Goal: Task Accomplishment & Management: Manage account settings

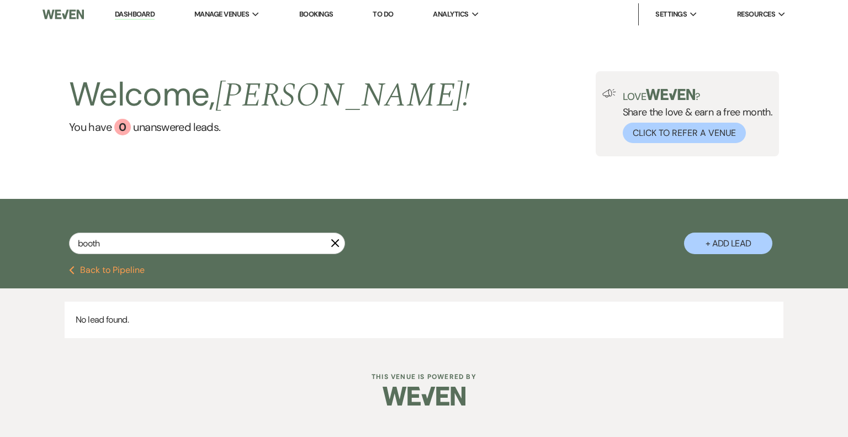
click at [135, 21] on li "Dashboard" at bounding box center [134, 14] width 51 height 22
click at [334, 242] on icon "X" at bounding box center [335, 243] width 9 height 9
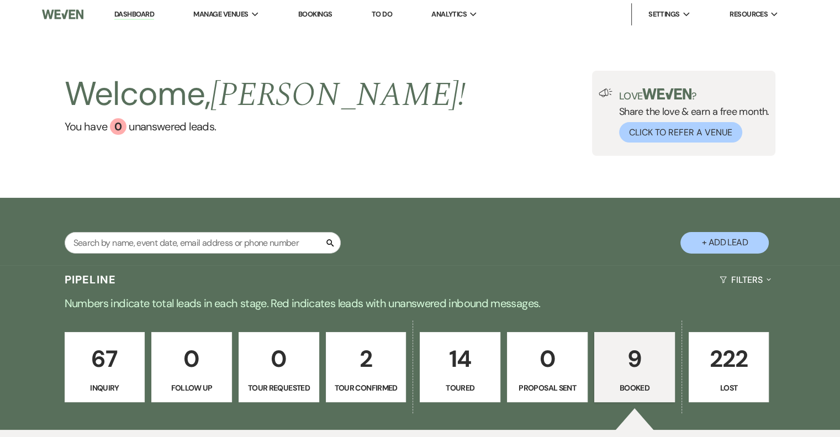
click at [140, 15] on link "Dashboard" at bounding box center [134, 14] width 40 height 10
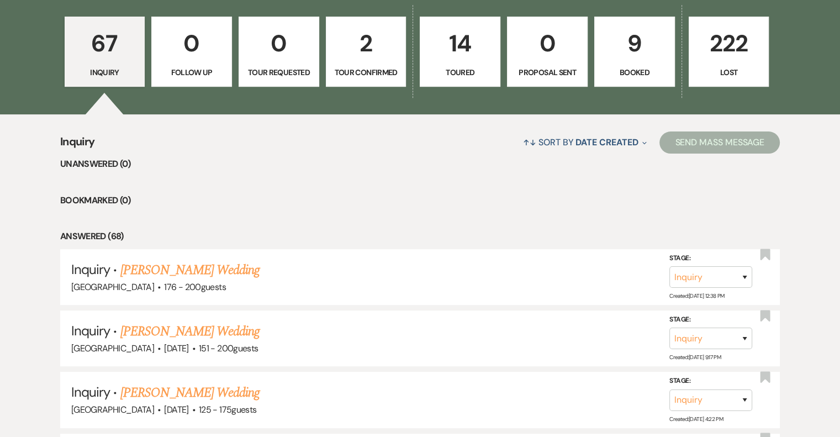
scroll to position [316, 0]
click at [170, 268] on link "[PERSON_NAME] Wedding" at bounding box center [190, 270] width 140 height 20
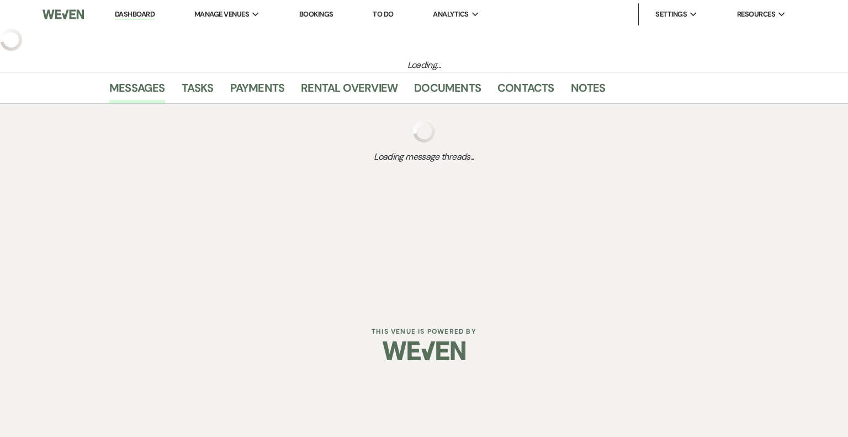
select select "4"
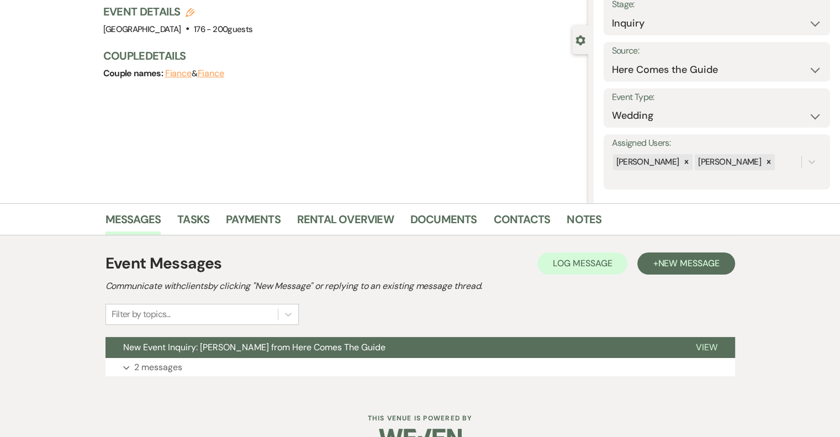
scroll to position [100, 0]
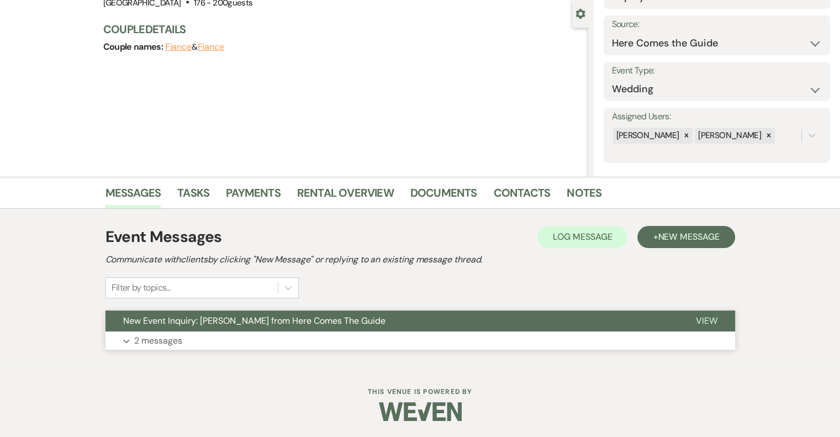
click at [157, 341] on p "2 messages" at bounding box center [158, 341] width 48 height 14
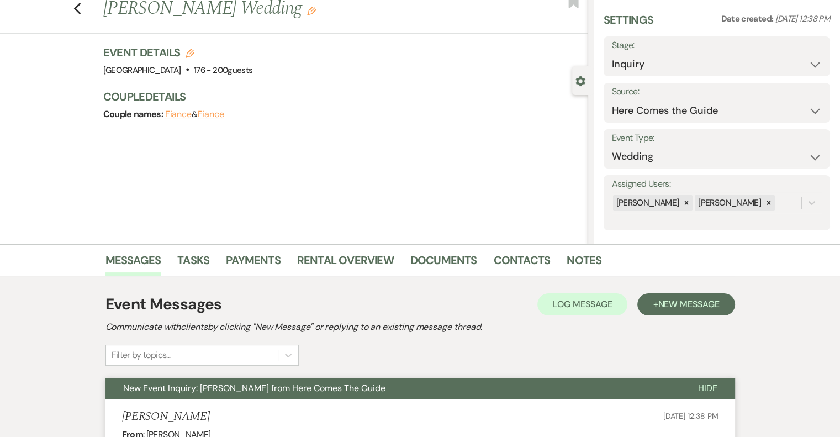
scroll to position [0, 0]
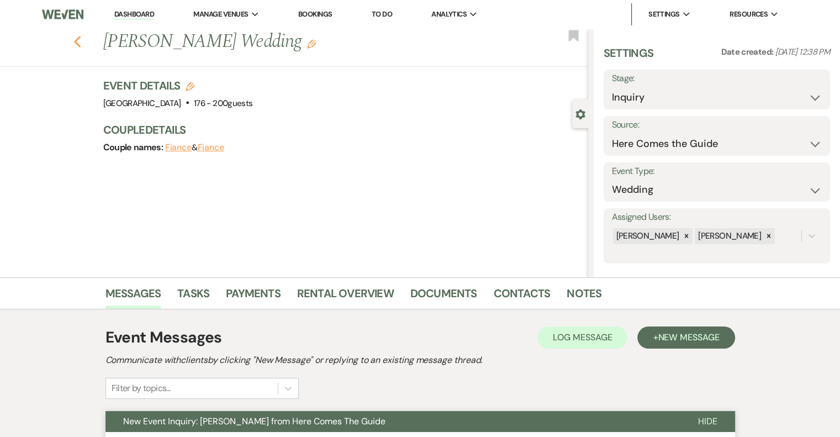
click at [81, 36] on use "button" at bounding box center [76, 42] width 7 height 12
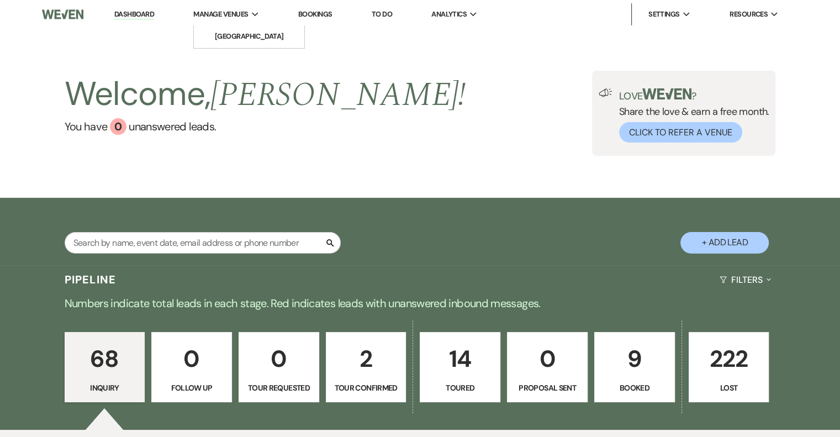
click at [224, 16] on span "Manage Venues" at bounding box center [220, 14] width 55 height 11
click at [256, 35] on li "[GEOGRAPHIC_DATA]" at bounding box center [248, 36] width 99 height 11
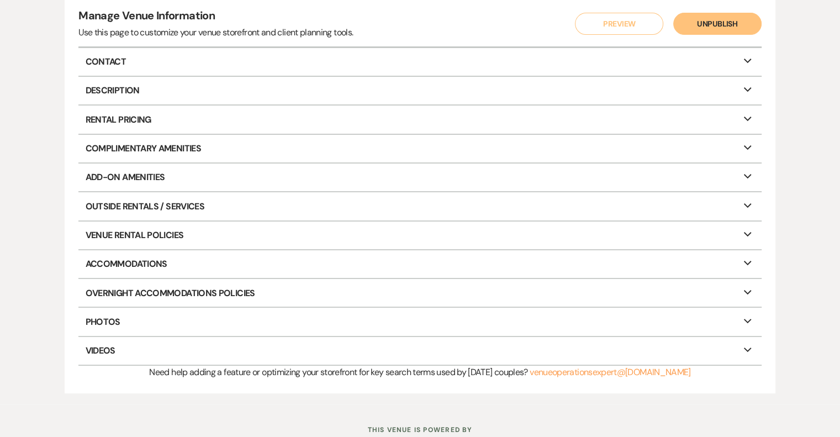
scroll to position [172, 0]
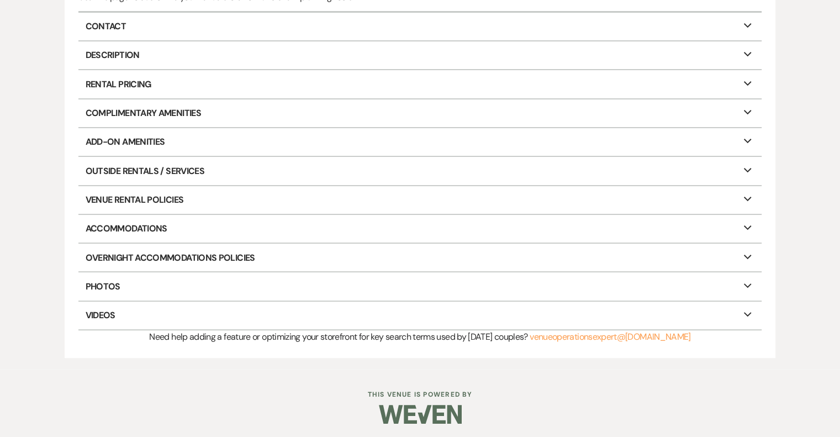
click at [107, 312] on p "Videos Expand" at bounding box center [419, 315] width 682 height 28
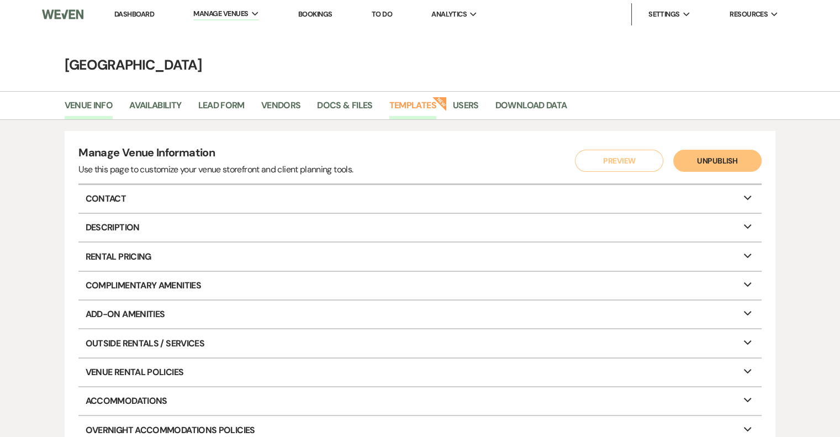
click at [411, 110] on link "Templates" at bounding box center [412, 108] width 47 height 21
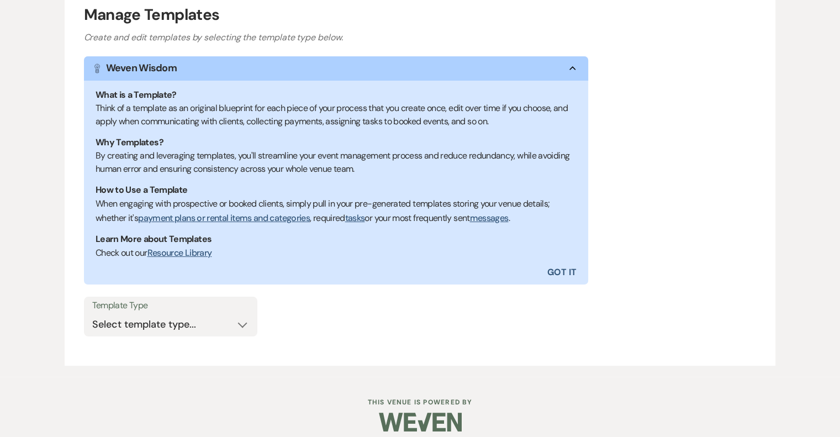
scroll to position [157, 0]
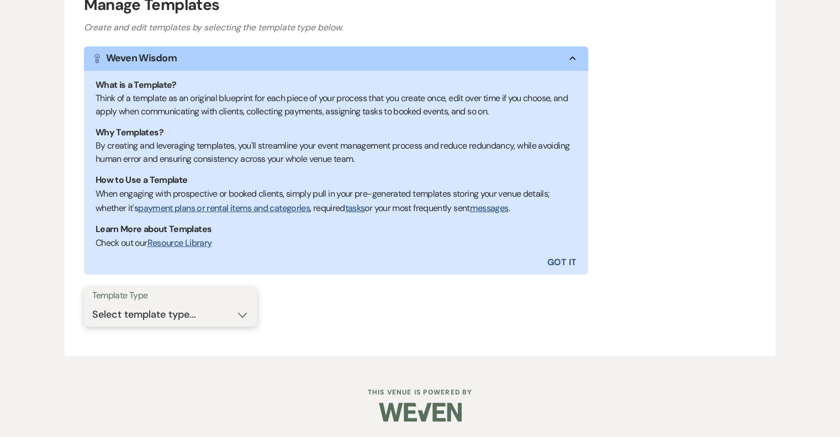
click at [230, 314] on select "Select template type... Task List Message Templates Payment Plan Inventory Item…" at bounding box center [170, 315] width 157 height 22
select select "Message Templates"
click at [92, 304] on select "Select template type... Task List Message Templates Payment Plan Inventory Item…" at bounding box center [170, 315] width 157 height 22
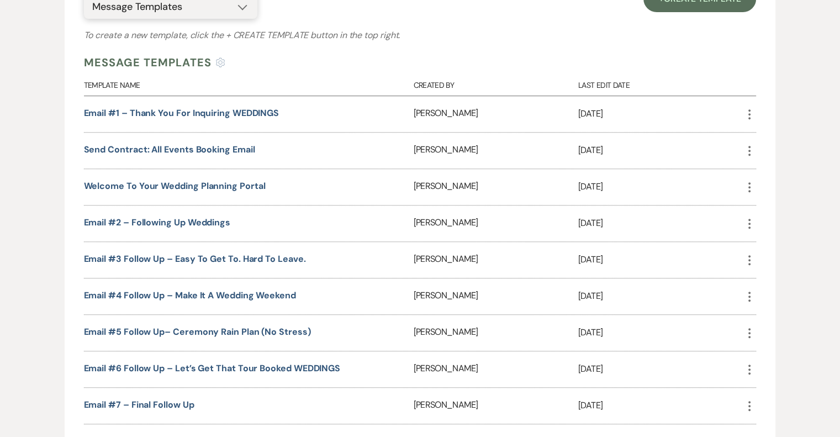
scroll to position [462, 0]
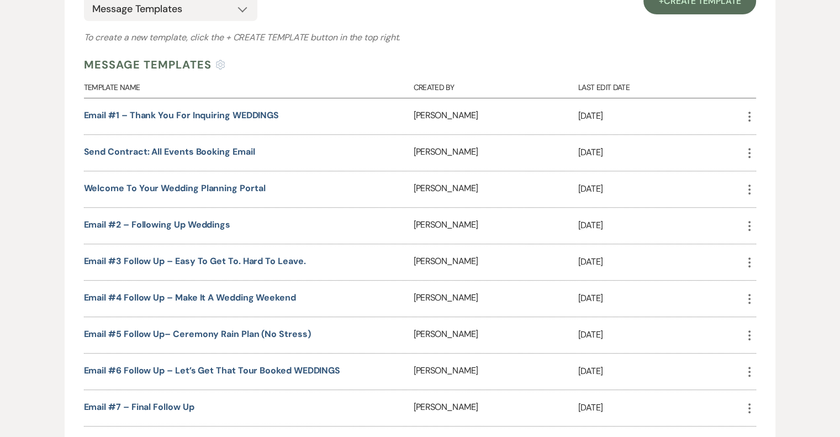
click at [749, 115] on use "button" at bounding box center [749, 117] width 2 height 10
click at [766, 155] on link "Duplicate Clone" at bounding box center [776, 157] width 66 height 19
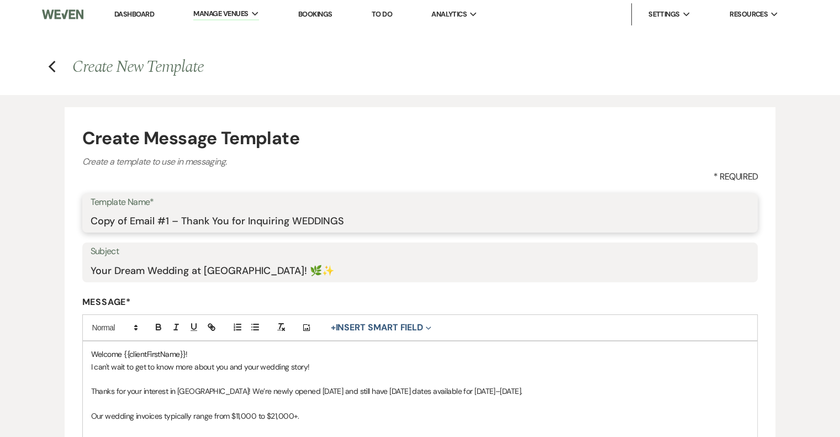
click at [126, 218] on input "Copy of Email #1 – Thank You for Inquiring WEDDINGS" at bounding box center [420, 221] width 659 height 22
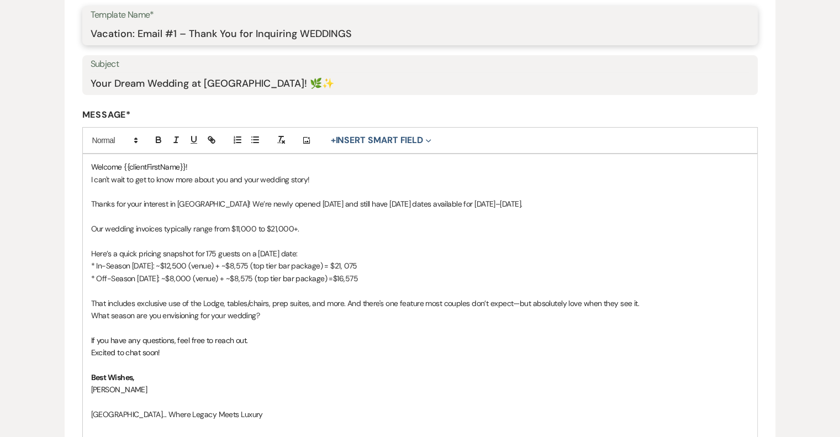
scroll to position [192, 0]
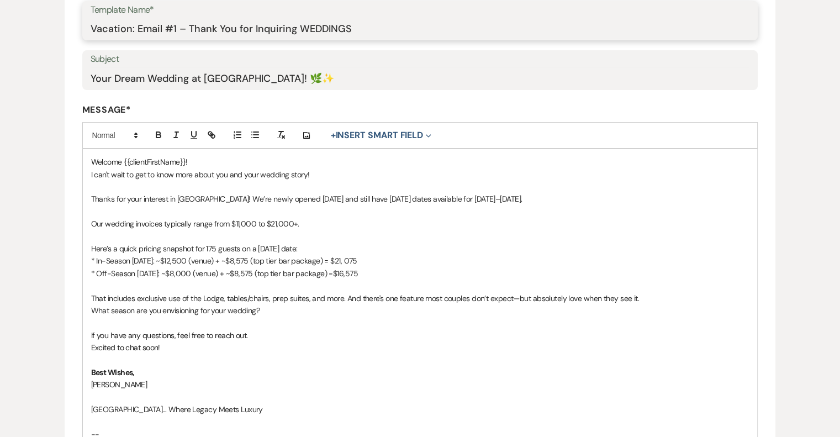
type input "Vacation: Email #1 – Thank You for Inquiring WEDDINGS"
click at [263, 311] on p "What season are you envisioning for your wedding?" at bounding box center [420, 310] width 658 height 12
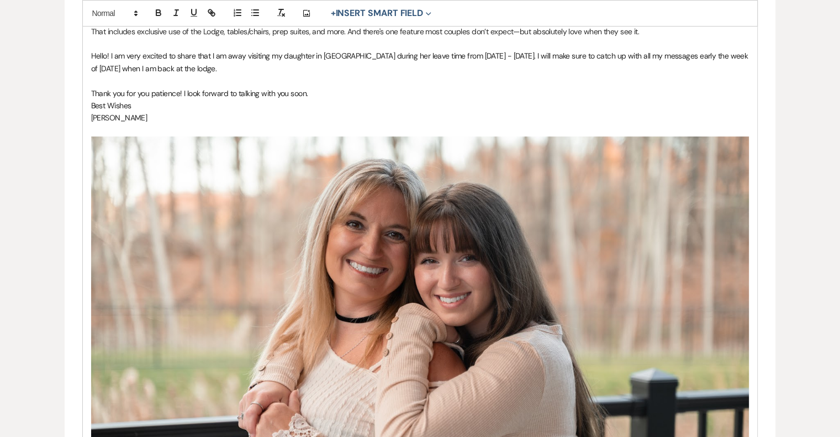
click at [342, 274] on img "﻿ ﻿" at bounding box center [420, 355] width 658 height 438
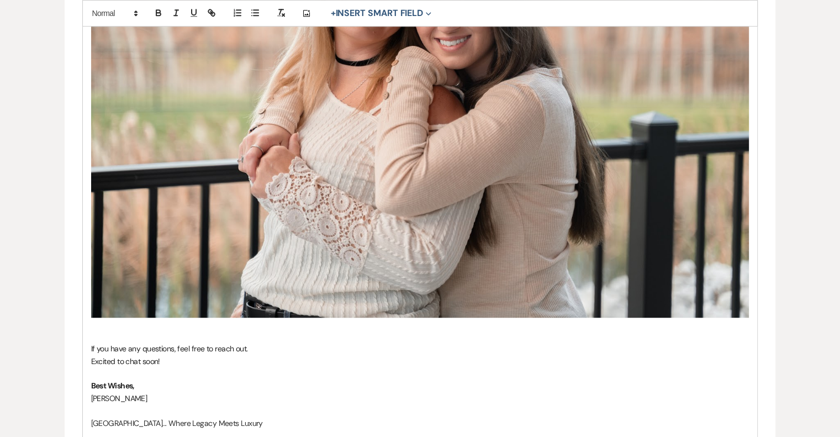
scroll to position [718, 0]
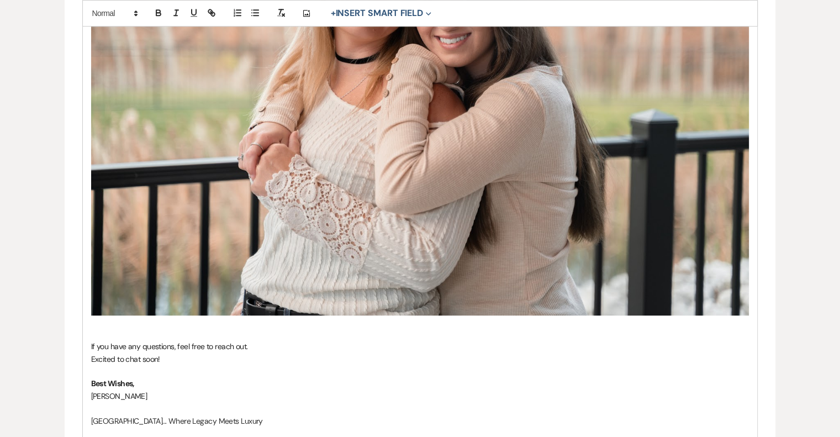
click at [354, 150] on img "﻿ ﻿" at bounding box center [420, 96] width 658 height 438
click at [118, 301] on img "﻿ ﻿" at bounding box center [420, 96] width 658 height 438
drag, startPoint x: 93, startPoint y: 315, endPoint x: 100, endPoint y: 245, distance: 70.0
click at [100, 245] on img "﻿ ﻿" at bounding box center [420, 96] width 658 height 438
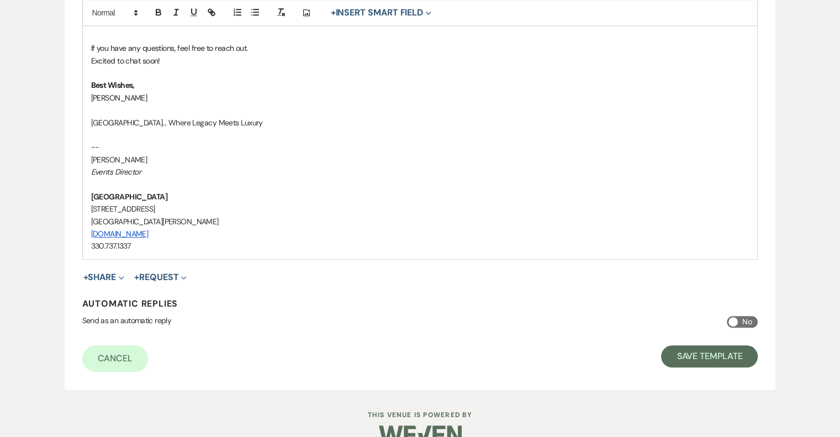
scroll to position [1039, 0]
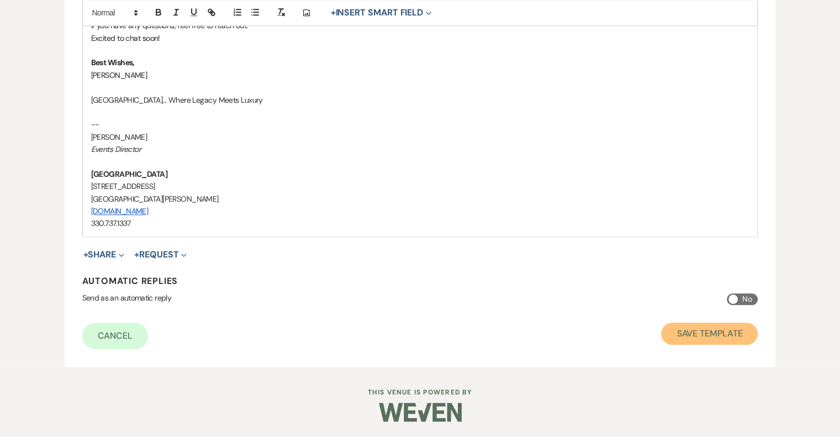
click at [705, 329] on button "Save Template" at bounding box center [709, 333] width 97 height 22
select select "Message Templates"
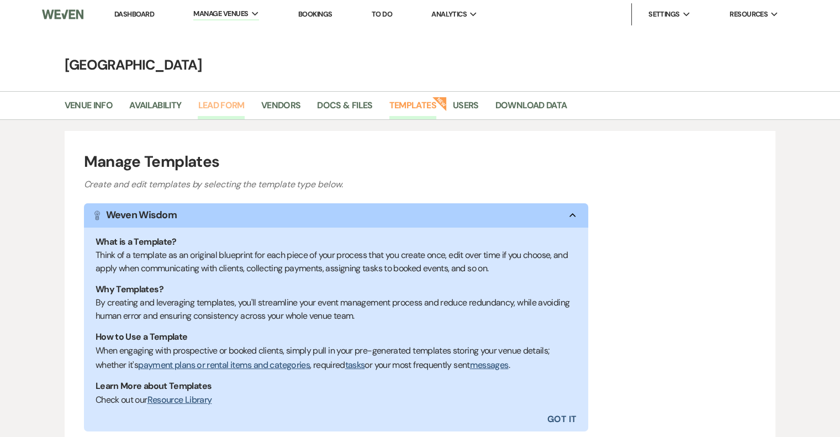
click at [220, 102] on link "Lead Form" at bounding box center [221, 108] width 46 height 21
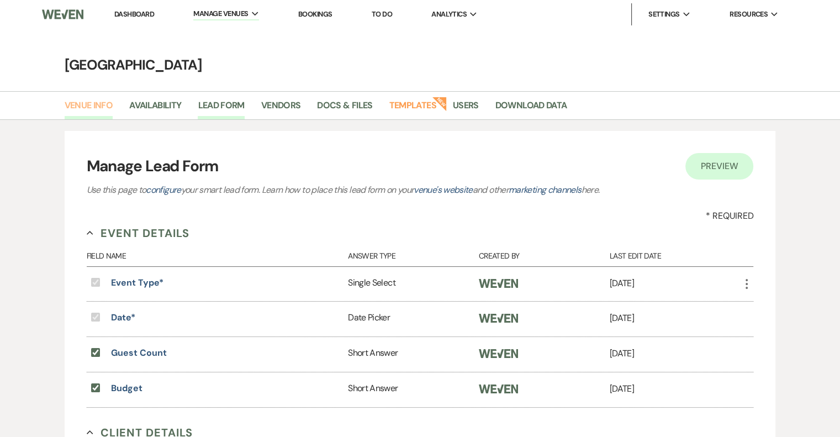
click at [90, 102] on link "Venue Info" at bounding box center [89, 108] width 49 height 21
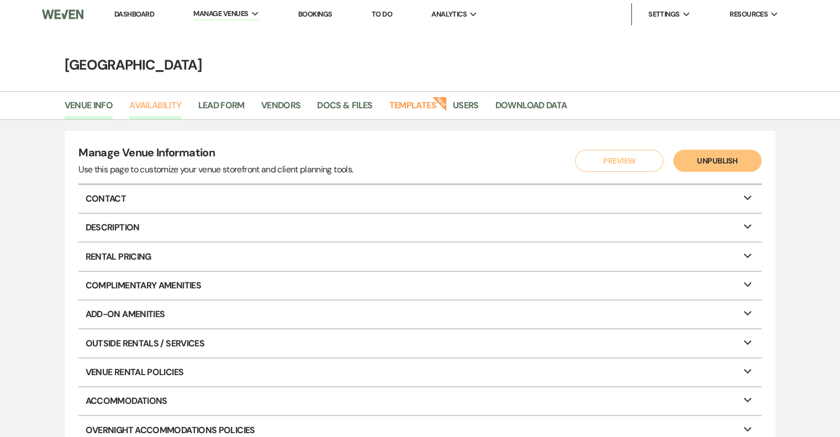
click at [163, 99] on link "Availability" at bounding box center [155, 108] width 52 height 21
select select "2"
select select "2026"
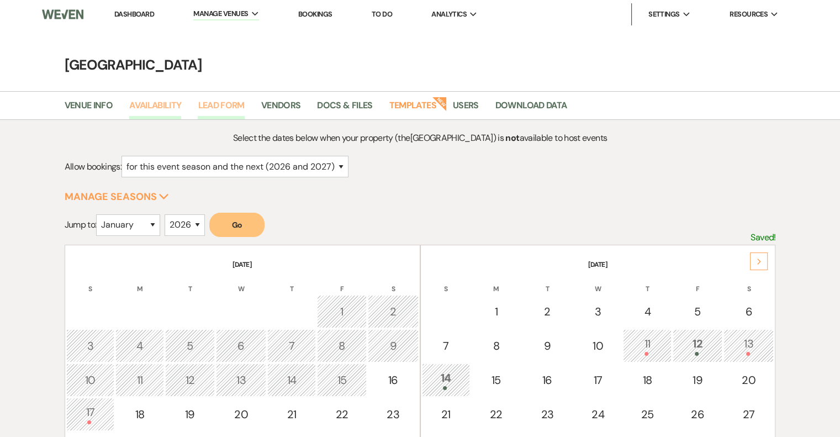
click at [238, 106] on link "Lead Form" at bounding box center [221, 108] width 46 height 21
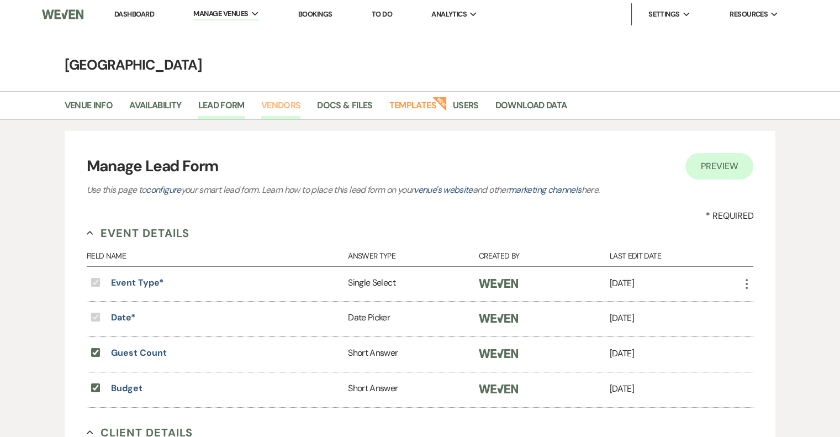
click at [297, 104] on link "Vendors" at bounding box center [281, 108] width 40 height 21
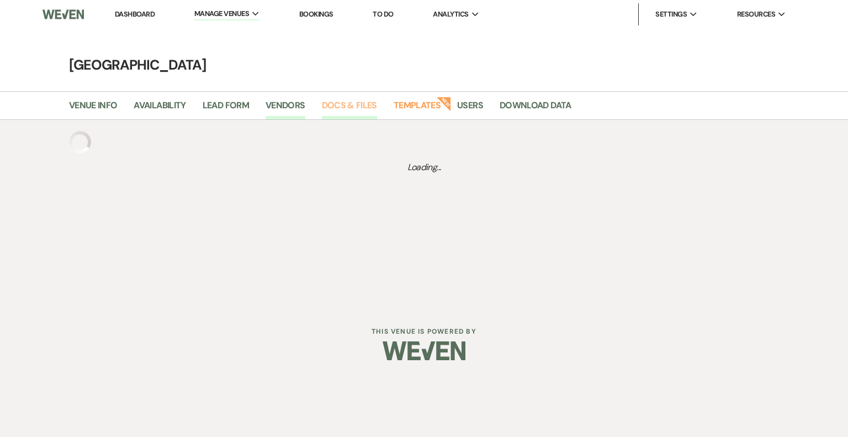
click at [342, 106] on link "Docs & Files" at bounding box center [349, 108] width 55 height 21
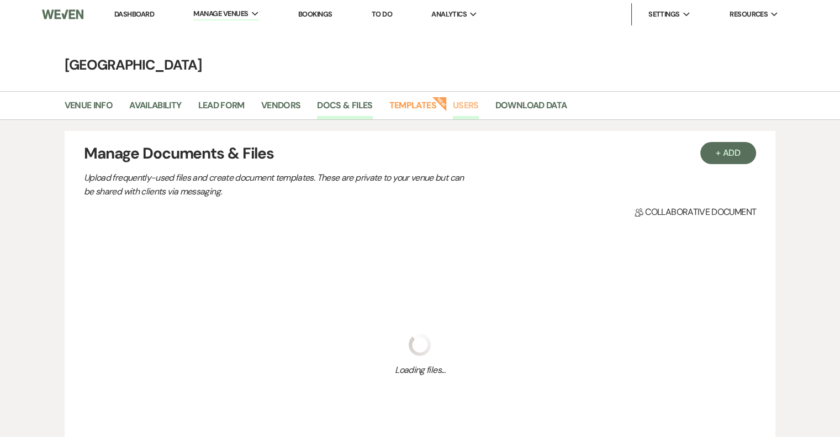
click at [477, 106] on link "Users" at bounding box center [466, 108] width 26 height 21
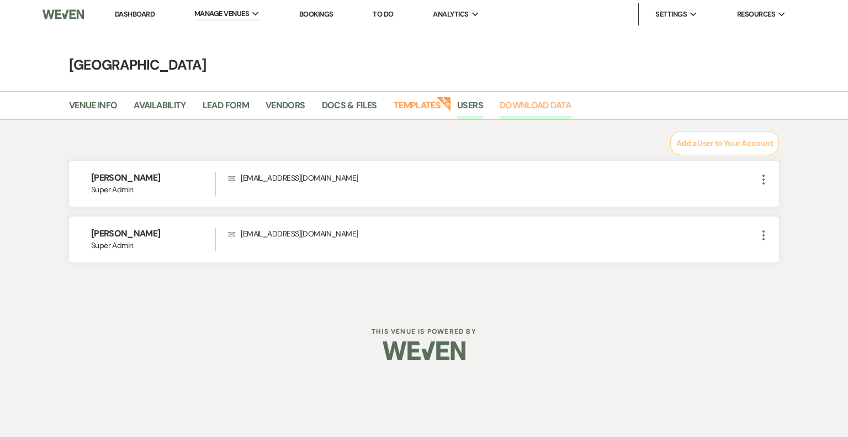
click at [525, 102] on link "Download Data" at bounding box center [536, 108] width 72 height 21
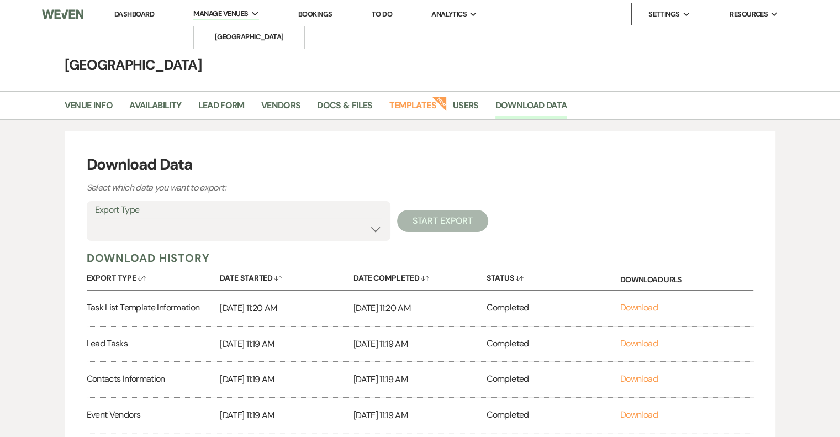
click at [239, 18] on span "Manage Venues" at bounding box center [220, 13] width 55 height 11
click at [321, 14] on link "Bookings" at bounding box center [315, 13] width 34 height 9
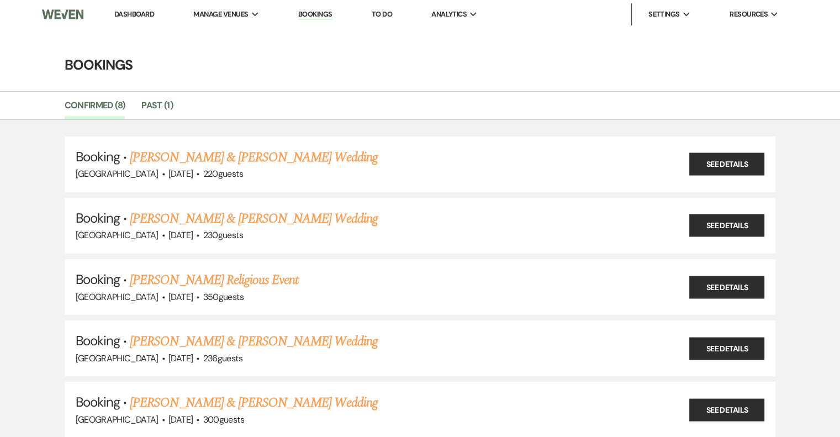
click at [392, 10] on link "To Do" at bounding box center [382, 13] width 20 height 9
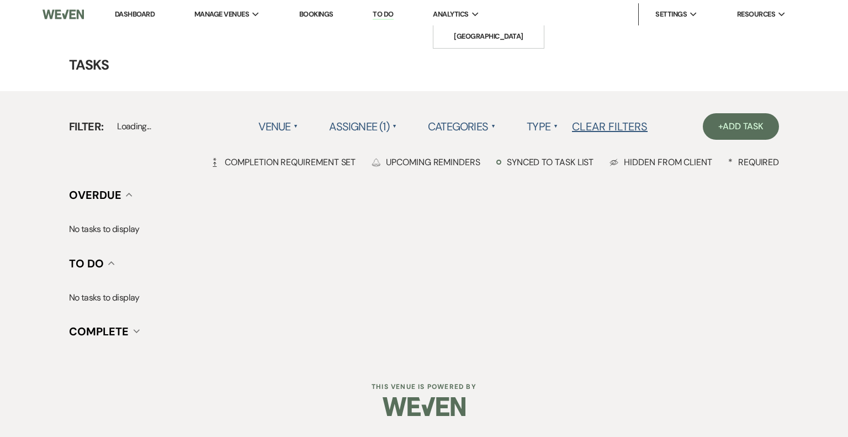
click at [459, 15] on span "Analytics" at bounding box center [450, 14] width 35 height 11
click at [505, 34] on li "[GEOGRAPHIC_DATA]" at bounding box center [488, 36] width 99 height 11
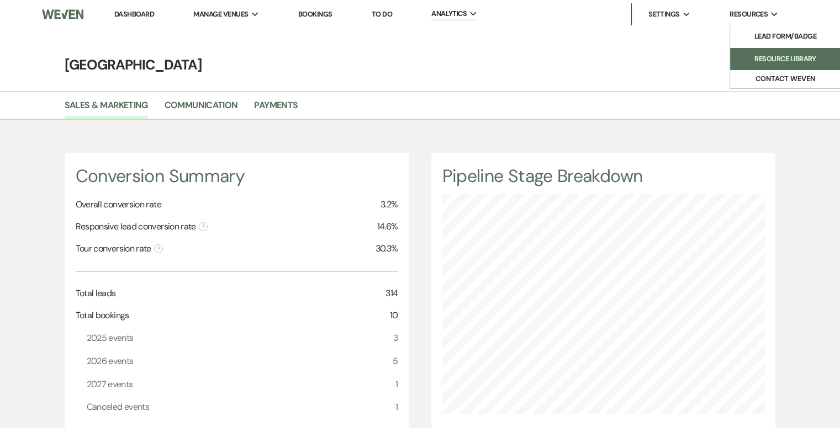
click at [745, 55] on li "Resource Library" at bounding box center [784, 59] width 99 height 11
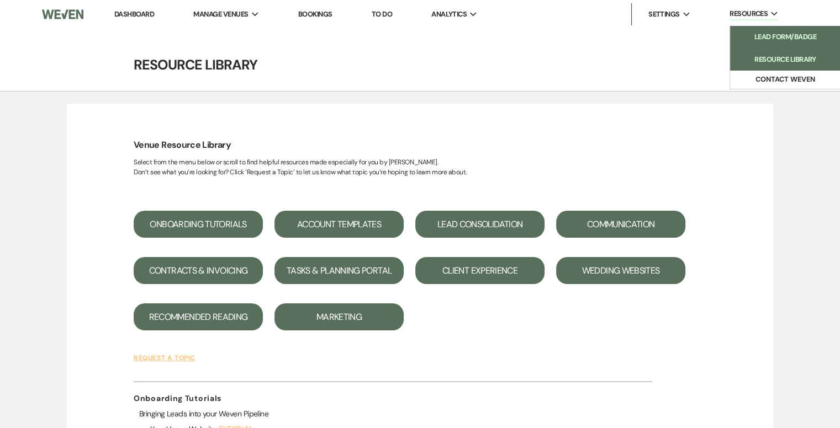
click at [763, 39] on li "Lead Form/Badge" at bounding box center [784, 36] width 99 height 11
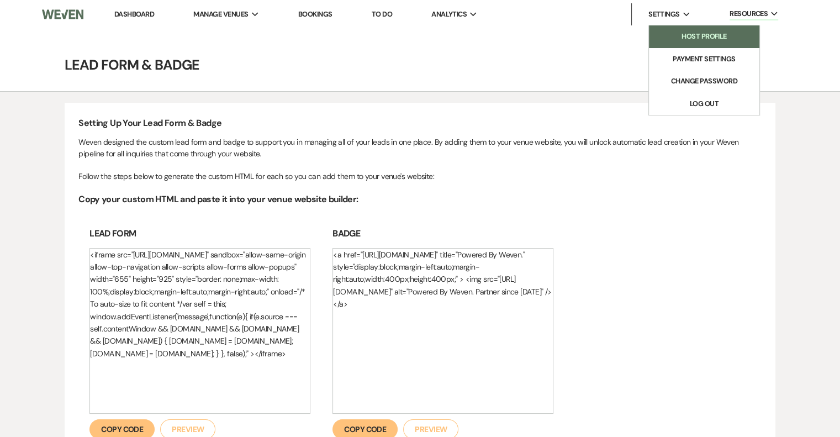
click at [686, 34] on li "Host Profile" at bounding box center [703, 36] width 99 height 11
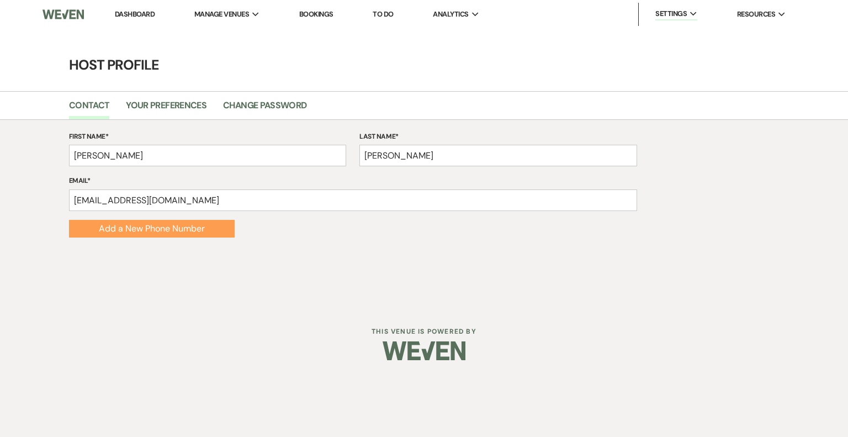
click at [141, 14] on link "Dashboard" at bounding box center [135, 13] width 40 height 9
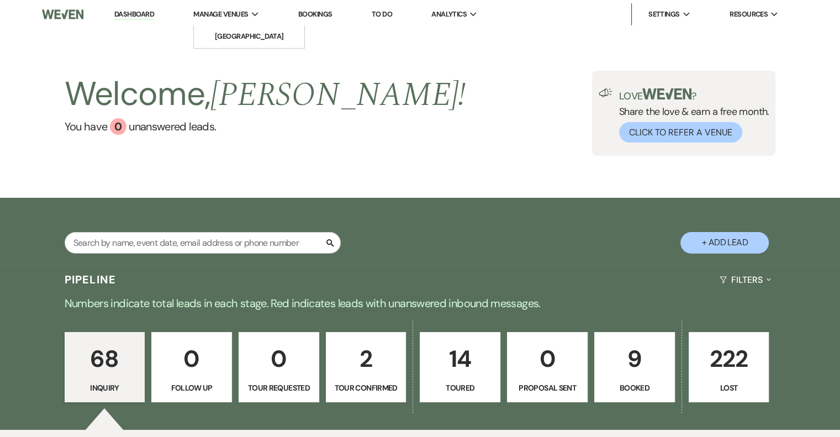
click at [257, 14] on icon "Expand" at bounding box center [255, 14] width 7 height 5
click at [289, 35] on li "[GEOGRAPHIC_DATA]" at bounding box center [248, 36] width 99 height 11
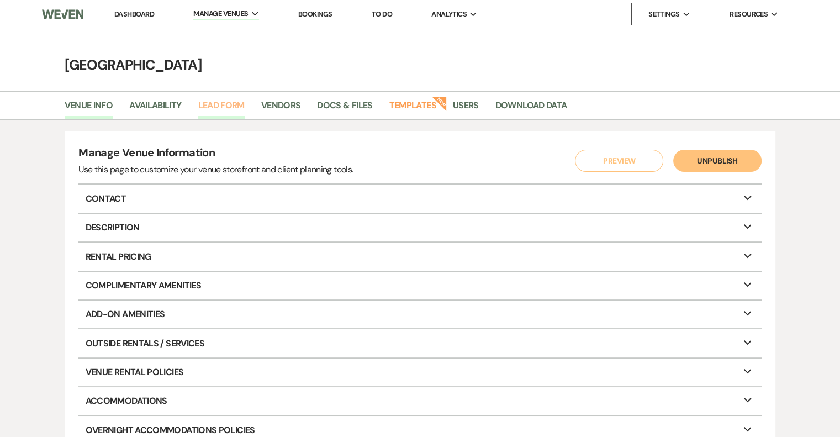
click at [235, 102] on link "Lead Form" at bounding box center [221, 108] width 46 height 21
